Goal: Find specific page/section: Find specific page/section

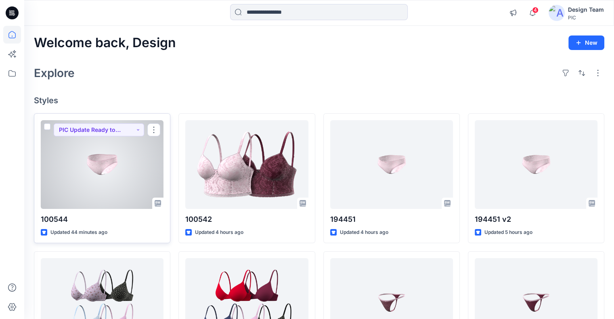
click at [104, 146] on div at bounding box center [102, 164] width 123 height 89
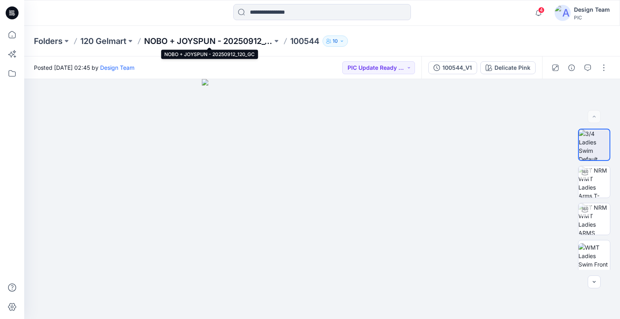
click at [187, 40] on p "NOBO + JOYSPUN - 20250912_120_GC" at bounding box center [208, 41] width 128 height 11
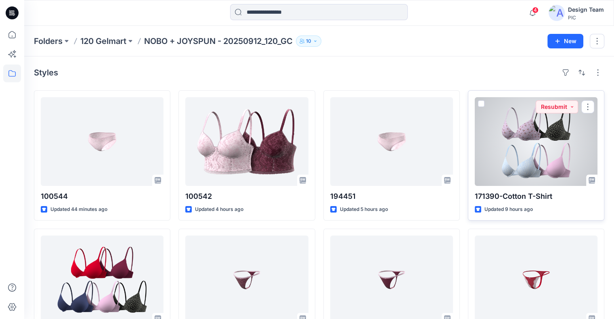
click at [578, 138] on div at bounding box center [536, 141] width 123 height 89
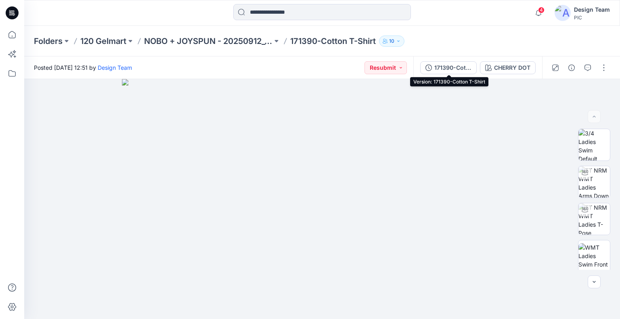
drag, startPoint x: 462, startPoint y: 71, endPoint x: 469, endPoint y: 73, distance: 6.6
click at [462, 71] on div "171390-Cotton T-Shirt" at bounding box center [452, 67] width 37 height 9
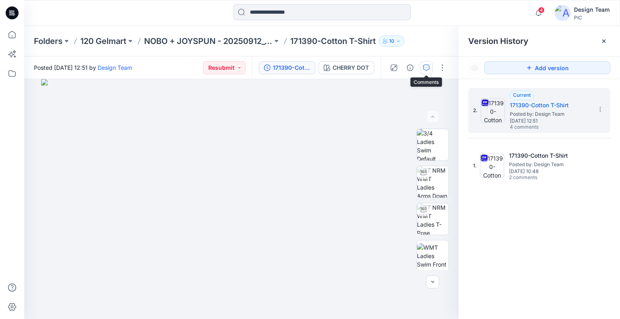
click at [425, 63] on button "button" at bounding box center [426, 67] width 13 height 13
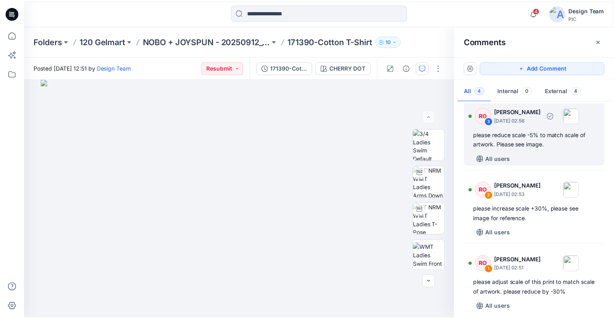
scroll to position [86, 0]
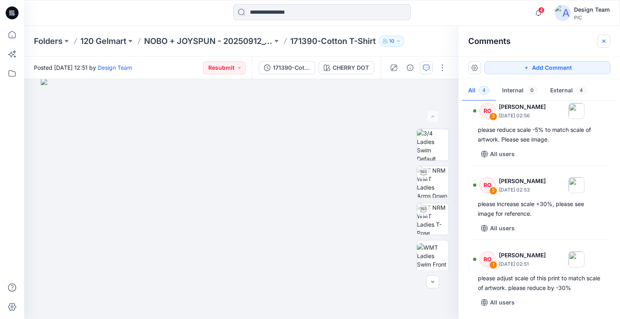
click at [606, 43] on icon "button" at bounding box center [603, 41] width 6 height 6
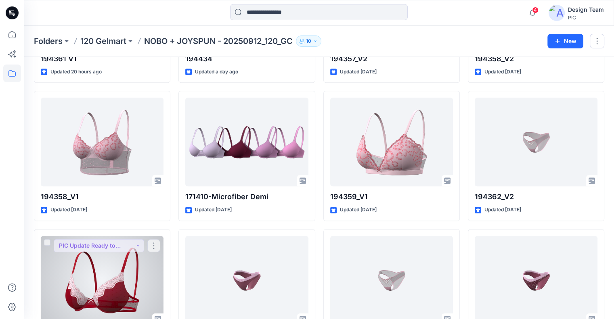
scroll to position [872, 0]
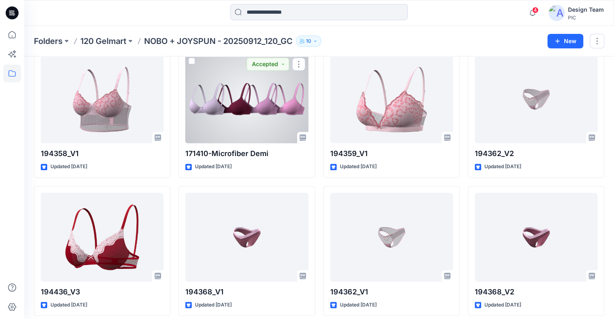
click at [224, 97] on div at bounding box center [246, 98] width 123 height 89
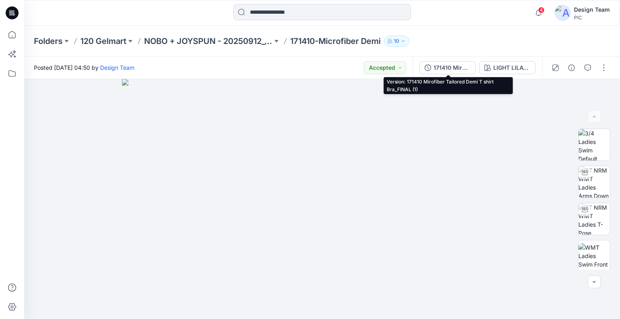
click at [465, 67] on div "171410 Mirofiber Tailored Demi T shirt Bra_FINAL (1)" at bounding box center [451, 67] width 37 height 9
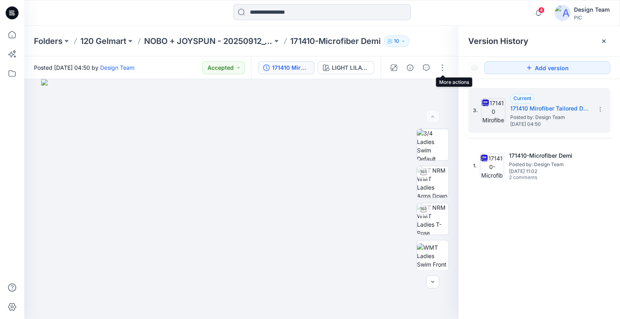
click at [433, 67] on div at bounding box center [418, 67] width 75 height 23
click at [427, 69] on icon "button" at bounding box center [426, 68] width 6 height 6
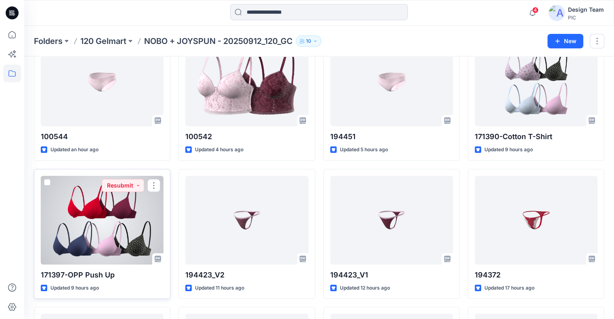
scroll to position [46, 0]
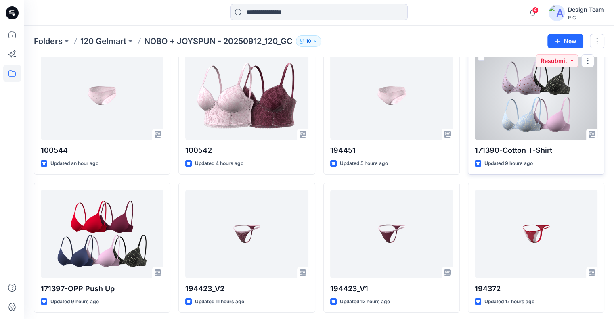
click at [525, 122] on div at bounding box center [536, 95] width 123 height 89
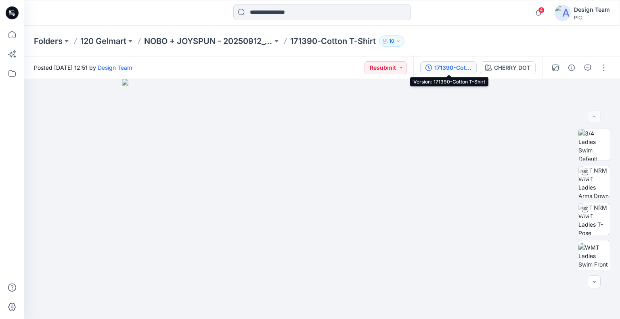
click at [460, 72] on div "171390-Cotton T-Shirt" at bounding box center [452, 67] width 37 height 9
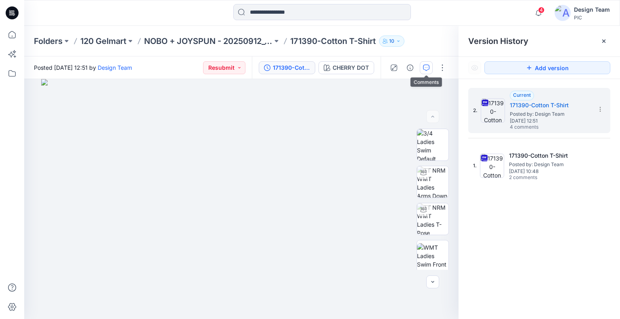
click at [430, 69] on button "button" at bounding box center [426, 67] width 13 height 13
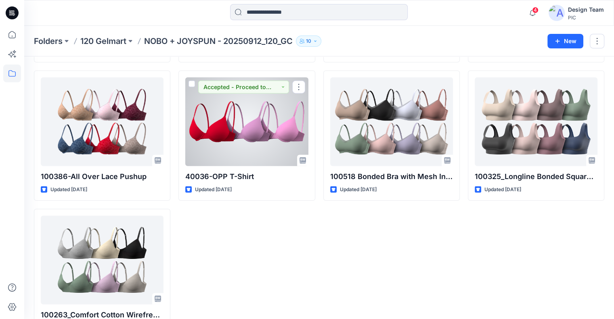
scroll to position [2079, 0]
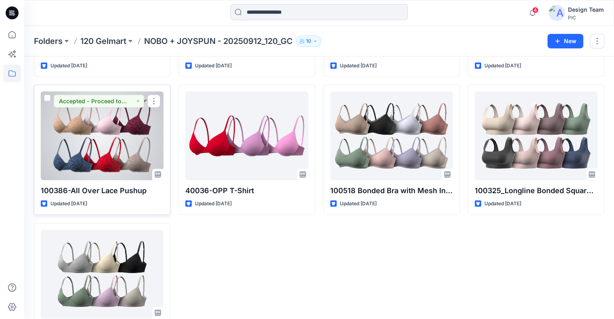
click at [144, 135] on div at bounding box center [102, 136] width 123 height 89
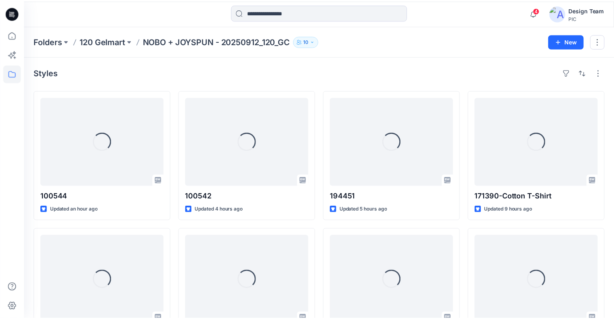
scroll to position [2079, 0]
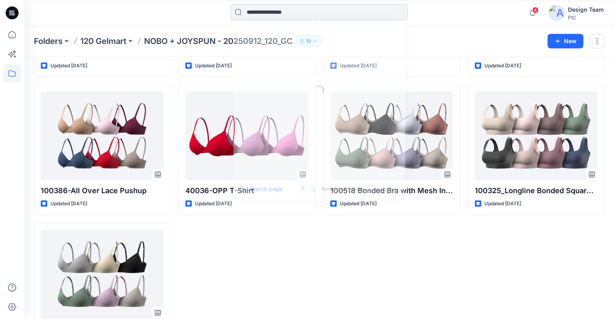
click at [278, 11] on input at bounding box center [319, 12] width 178 height 16
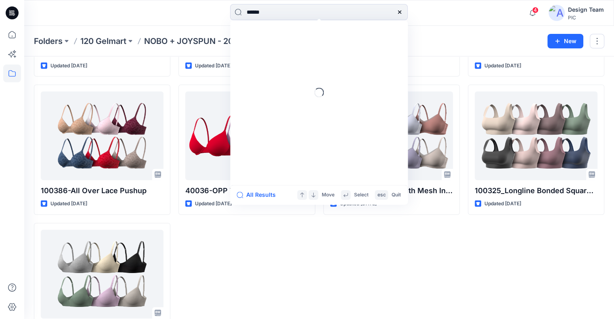
type input "******"
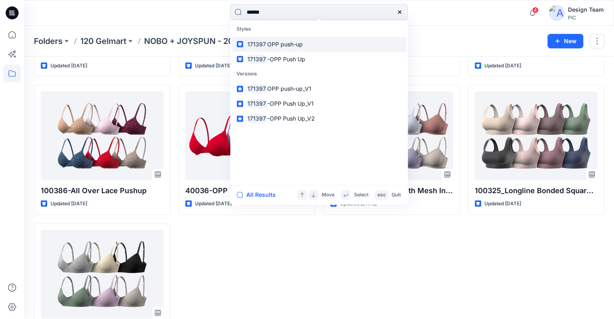
click at [285, 49] on link "171397 OPP push-up" at bounding box center [319, 44] width 174 height 15
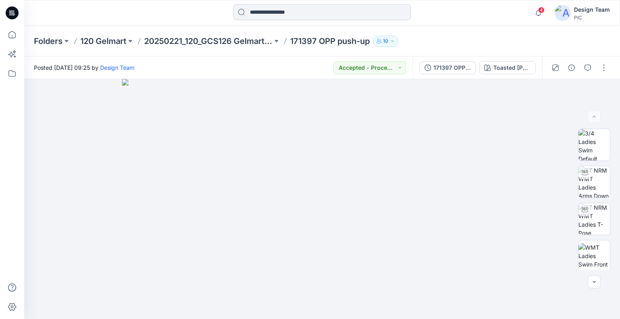
click at [303, 6] on input at bounding box center [322, 12] width 178 height 16
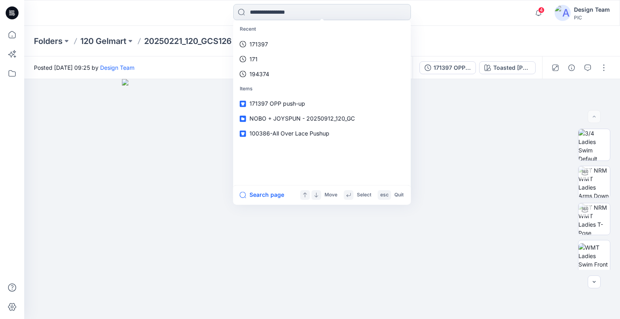
click at [274, 13] on input at bounding box center [322, 12] width 178 height 16
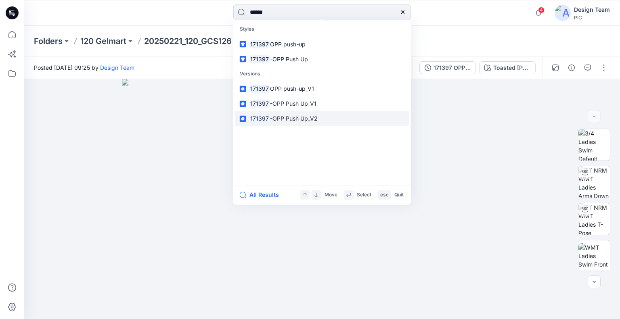
type input "******"
click at [301, 116] on span "-OPP Push Up_V2" at bounding box center [294, 118] width 48 height 7
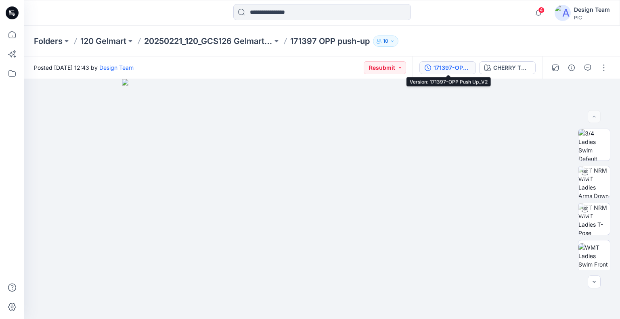
click at [466, 66] on div "171397-OPP Push Up_V2" at bounding box center [451, 67] width 37 height 9
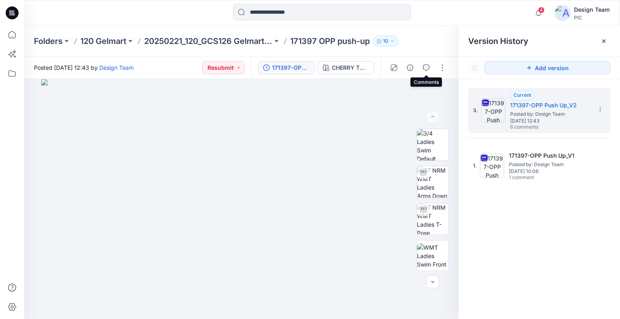
drag, startPoint x: 425, startPoint y: 69, endPoint x: 431, endPoint y: 74, distance: 7.4
click at [425, 69] on icon "button" at bounding box center [426, 68] width 6 height 6
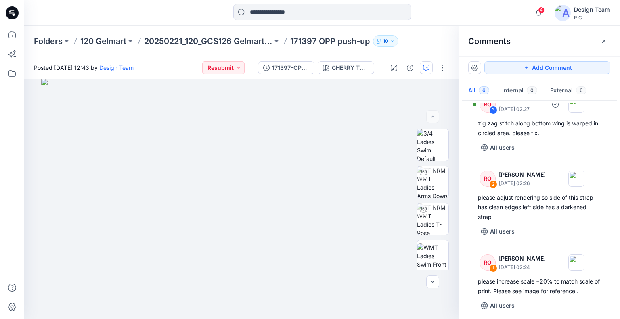
scroll to position [253, 0]
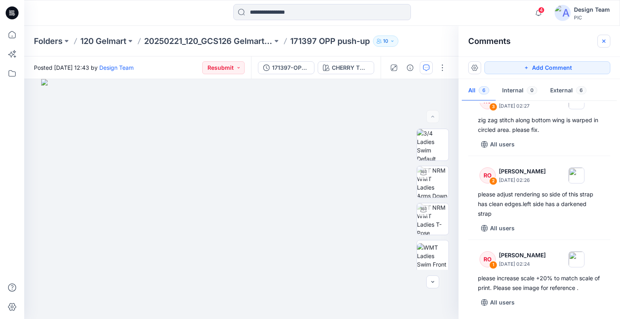
click at [602, 43] on icon "button" at bounding box center [603, 41] width 6 height 6
